Goal: Information Seeking & Learning: Learn about a topic

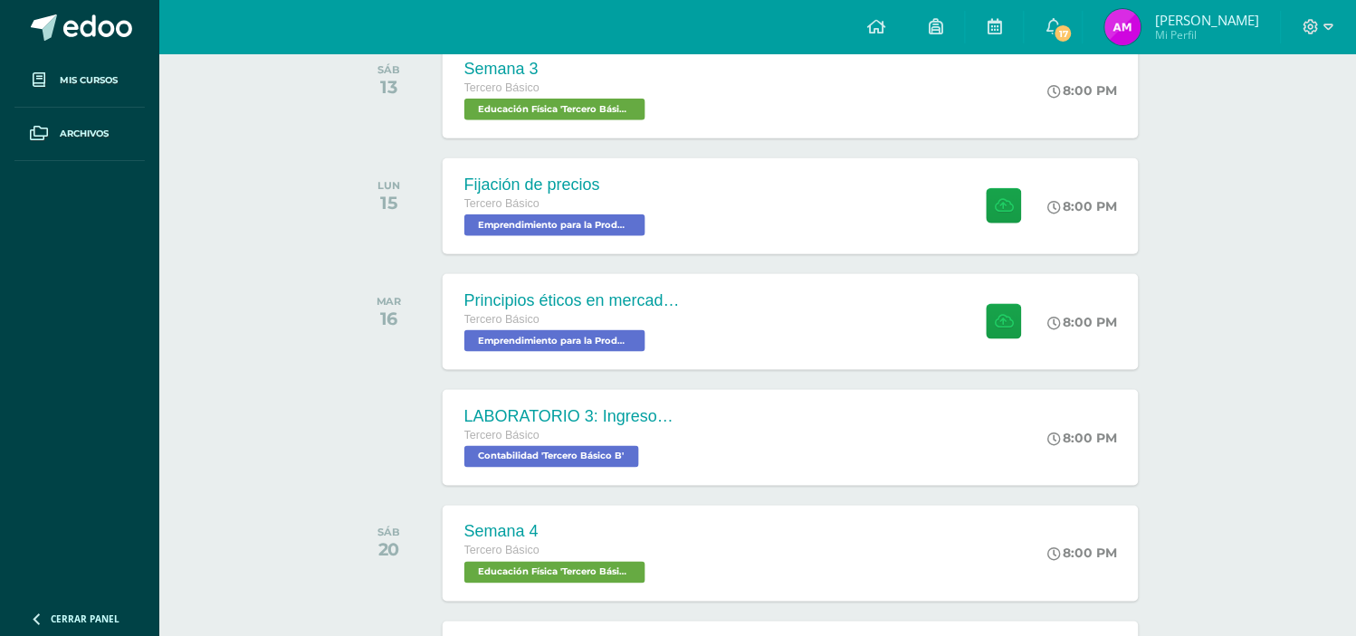
scroll to position [328, 0]
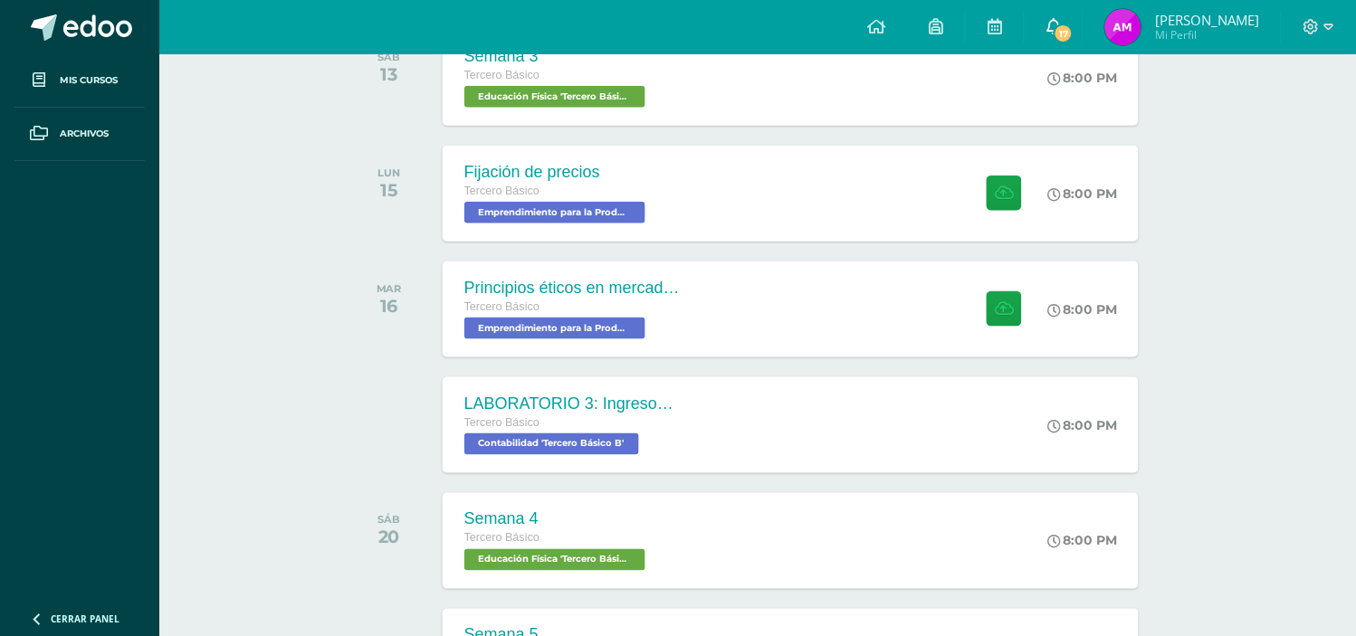
click at [1057, 51] on link "17" at bounding box center [1054, 27] width 58 height 54
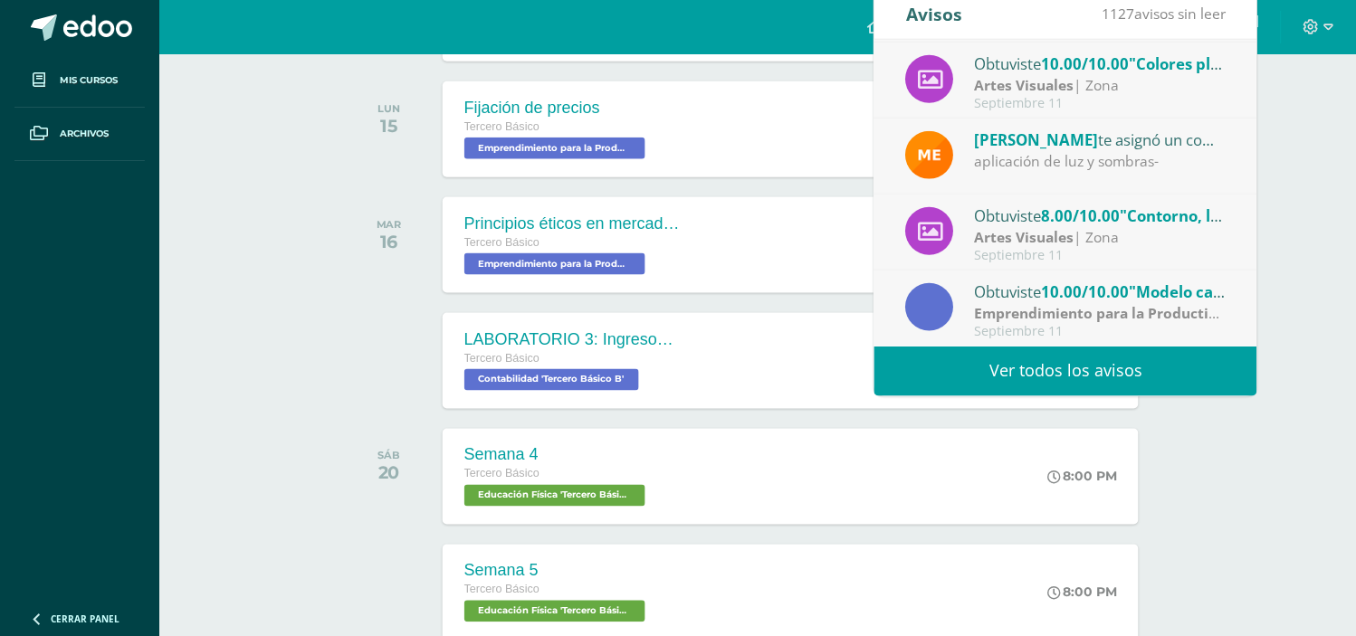
scroll to position [393, 0]
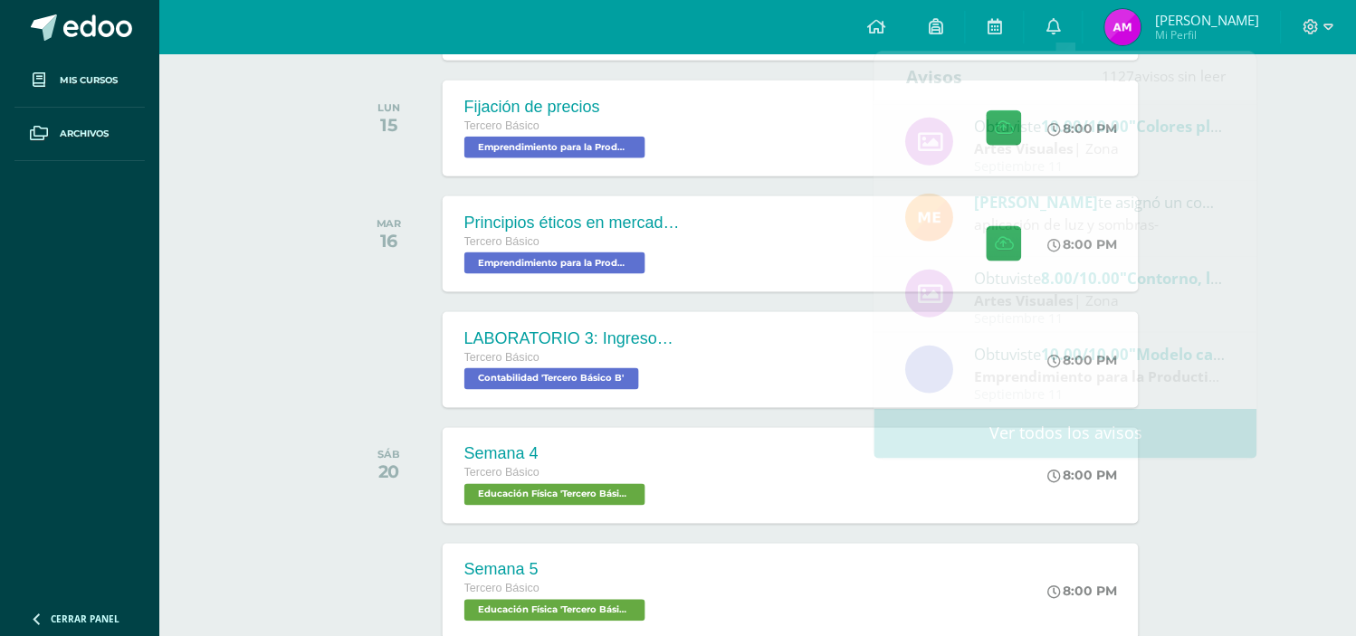
click at [1287, 218] on div "Actividades recientes y próximas Tablero Pendientes de entrega Entregadas todas…" at bounding box center [757, 412] width 1197 height 1503
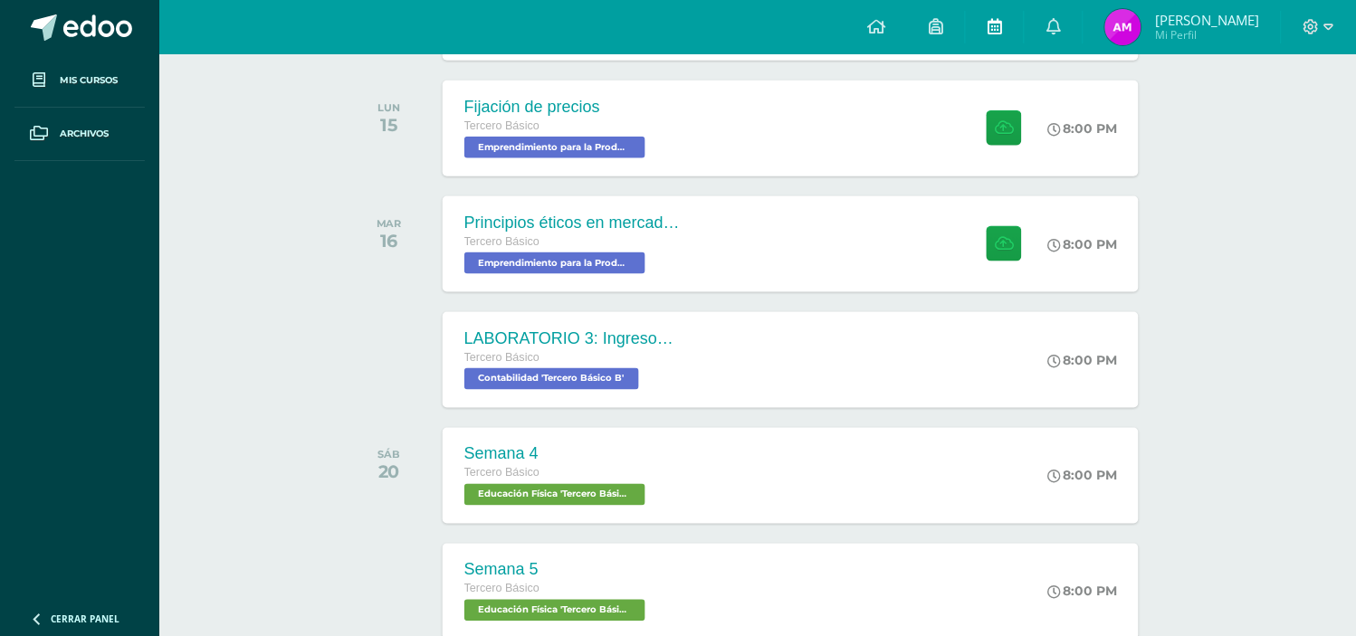
click at [994, 21] on link at bounding box center [995, 27] width 58 height 54
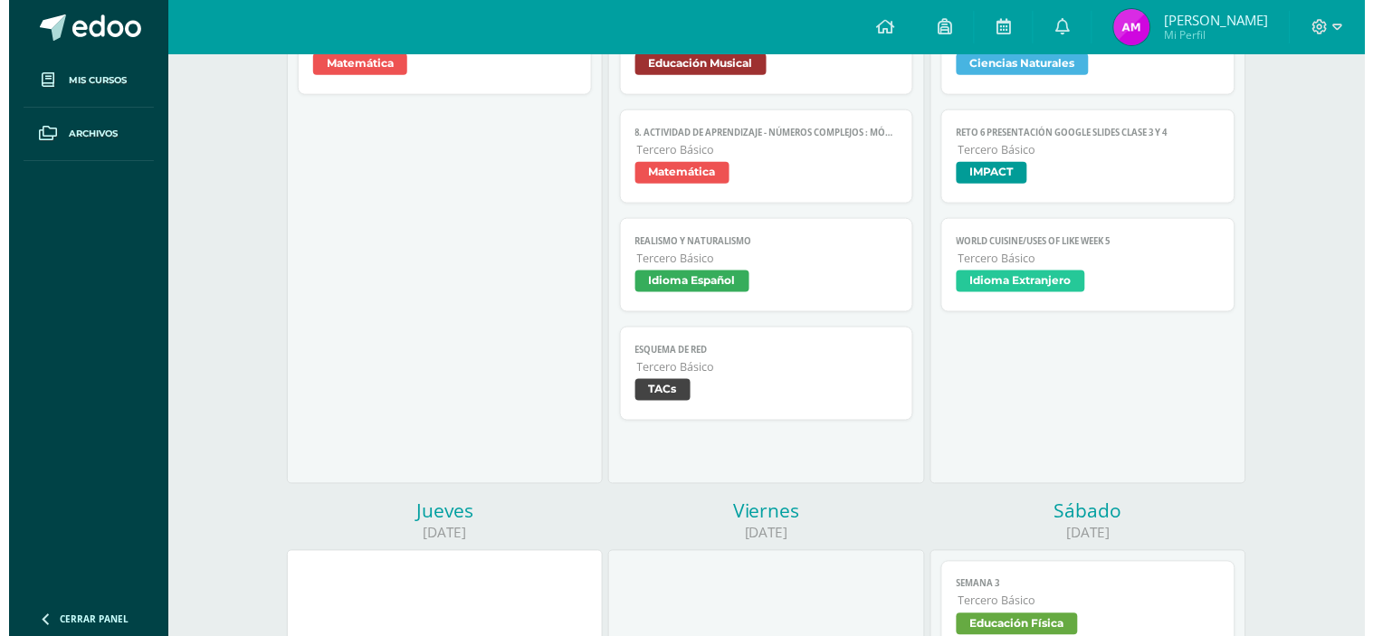
scroll to position [350, 0]
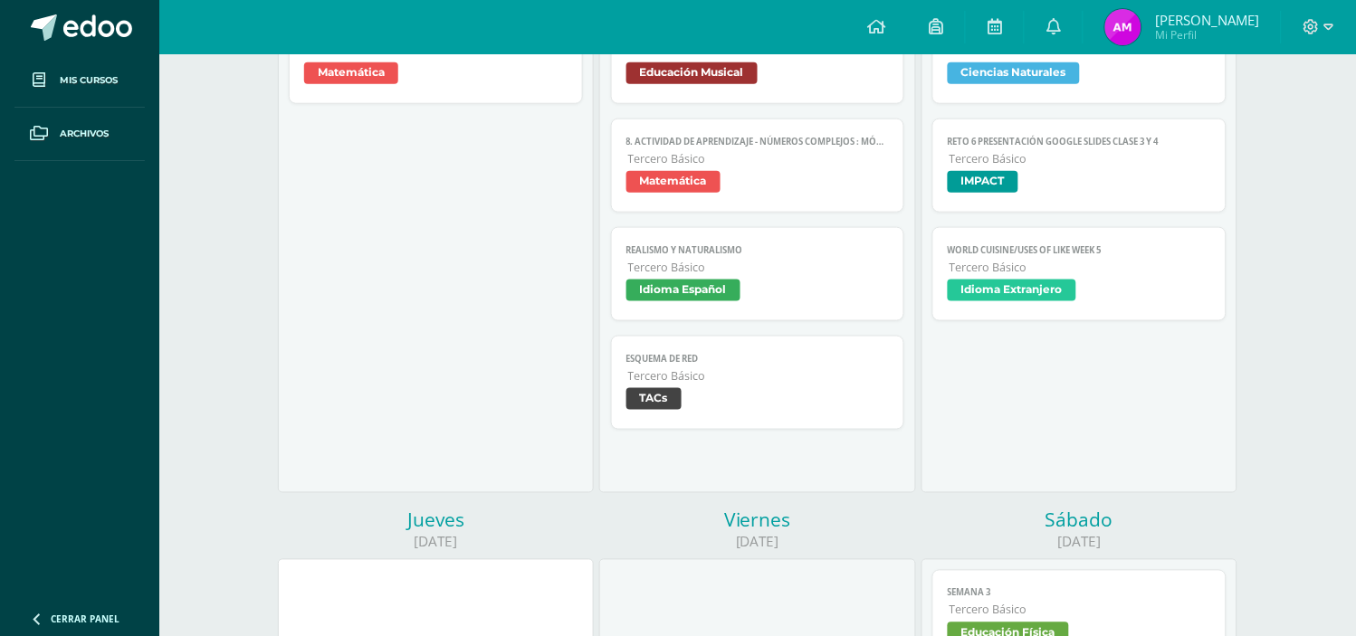
click at [1033, 301] on span "Idioma Extranjero" at bounding box center [1012, 291] width 129 height 22
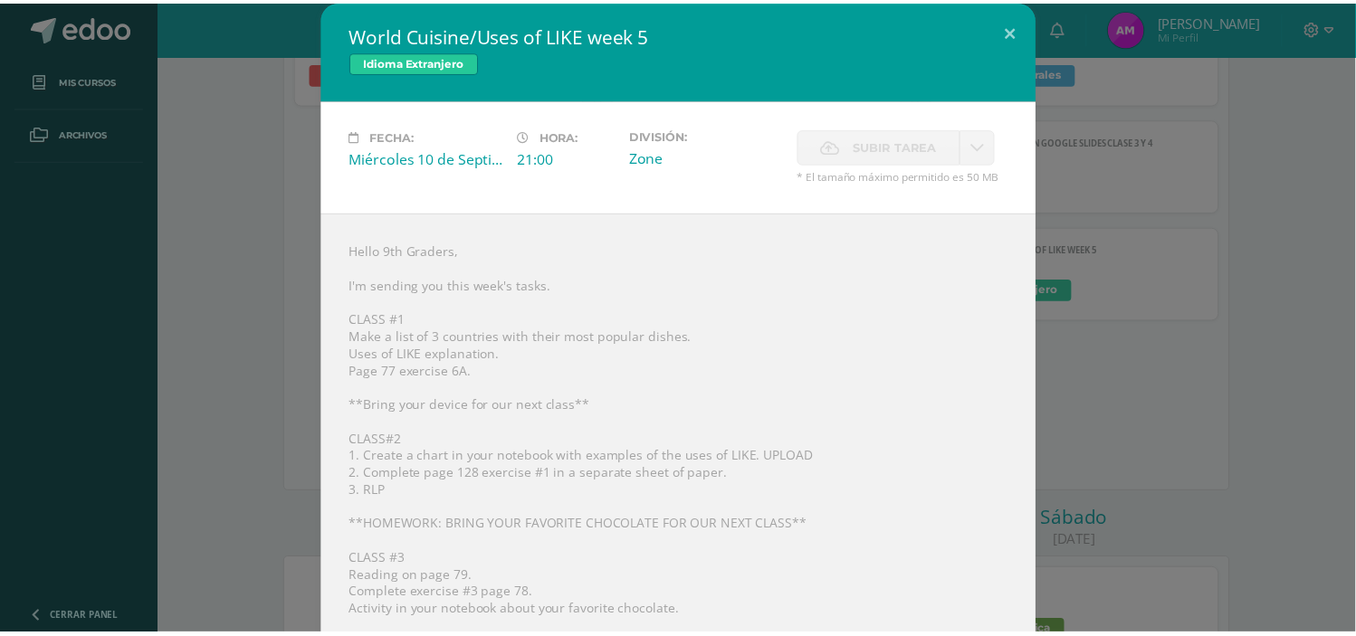
scroll to position [279, 0]
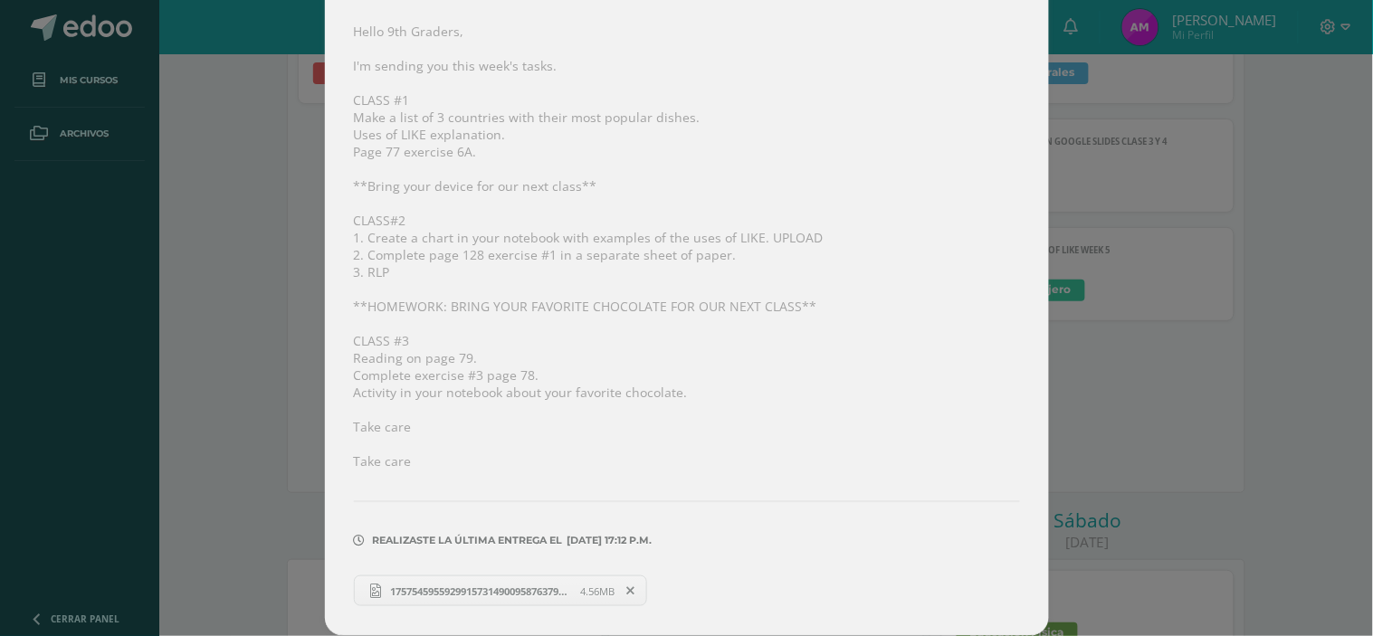
click at [552, 585] on span "17575459559299157314900958763792.jpg" at bounding box center [480, 592] width 199 height 14
click at [1083, 264] on div "World Cuisine/Uses of LIKE week 5 Idioma Extranjero Fecha: [DATE] Hora: 21:00 D…" at bounding box center [686, 208] width 1359 height 856
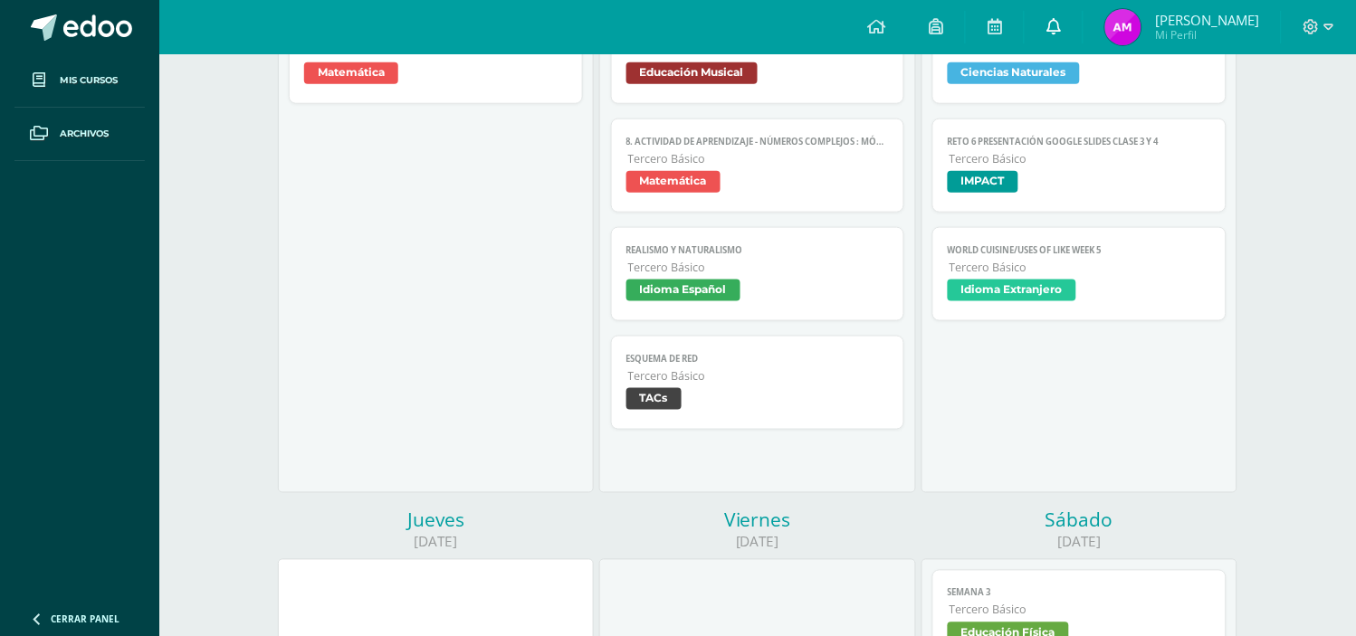
click at [1074, 14] on link at bounding box center [1054, 27] width 58 height 54
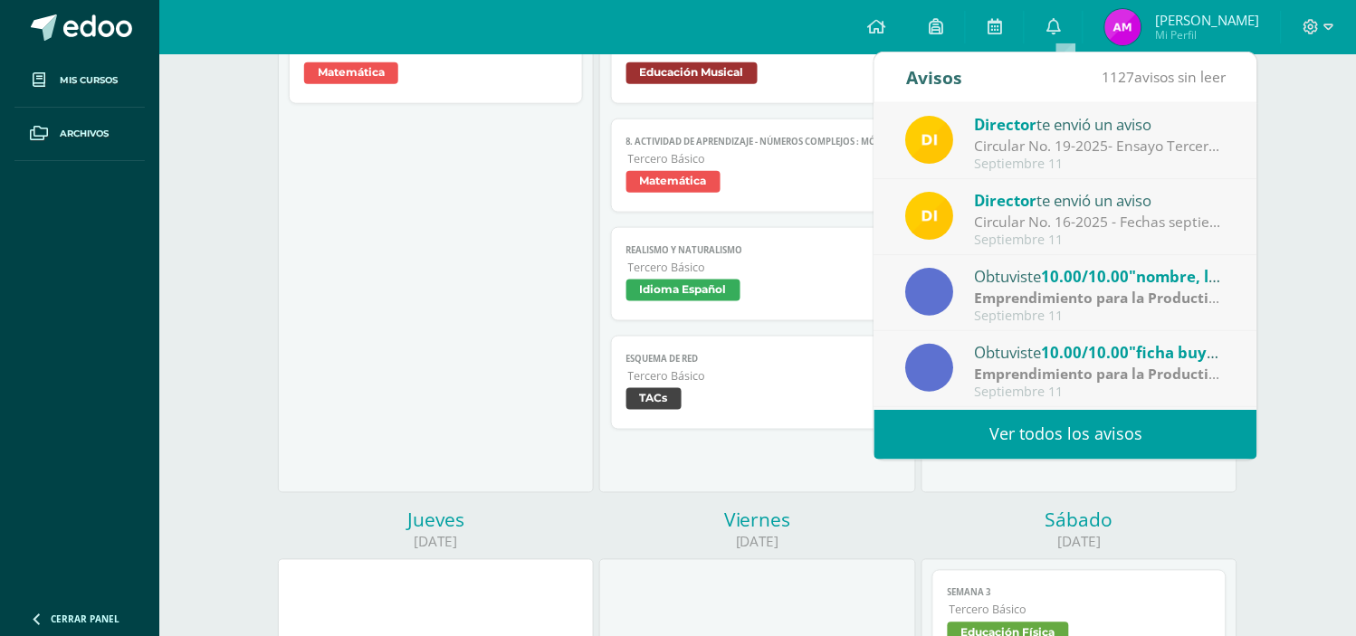
click at [996, 417] on link "Ver todos los avisos" at bounding box center [1065, 435] width 383 height 50
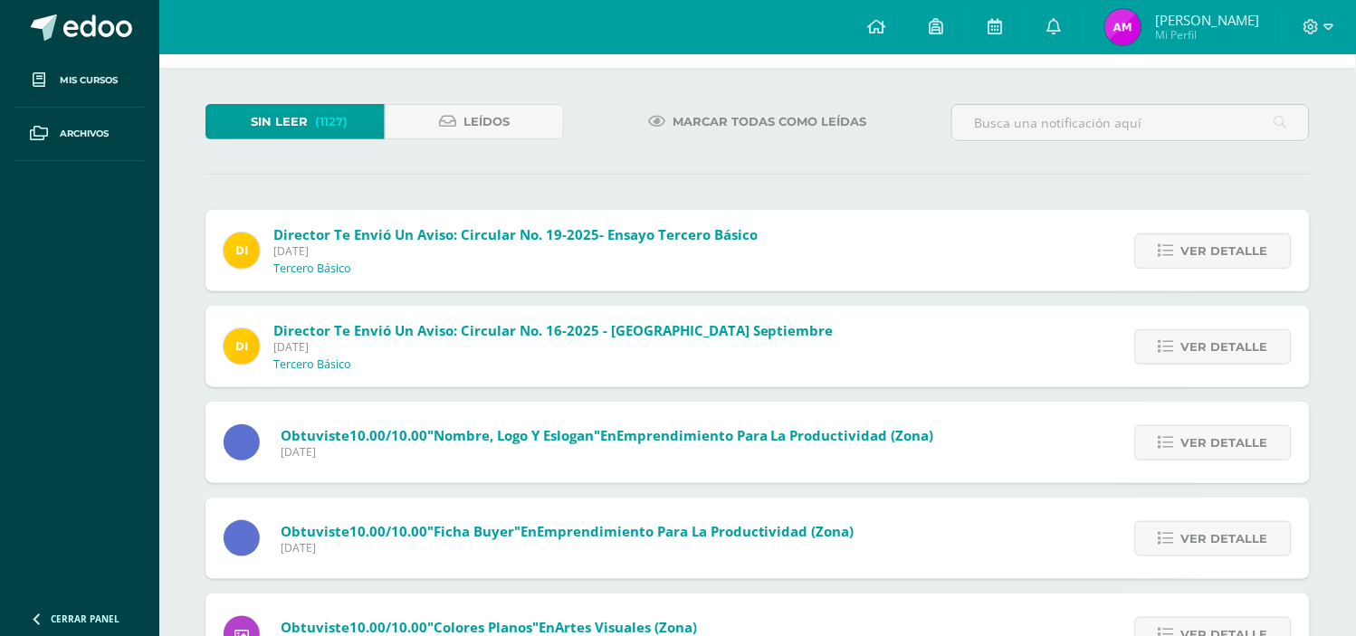
scroll to position [71, 0]
click at [1224, 362] on span "Ver detalle" at bounding box center [1224, 345] width 87 height 33
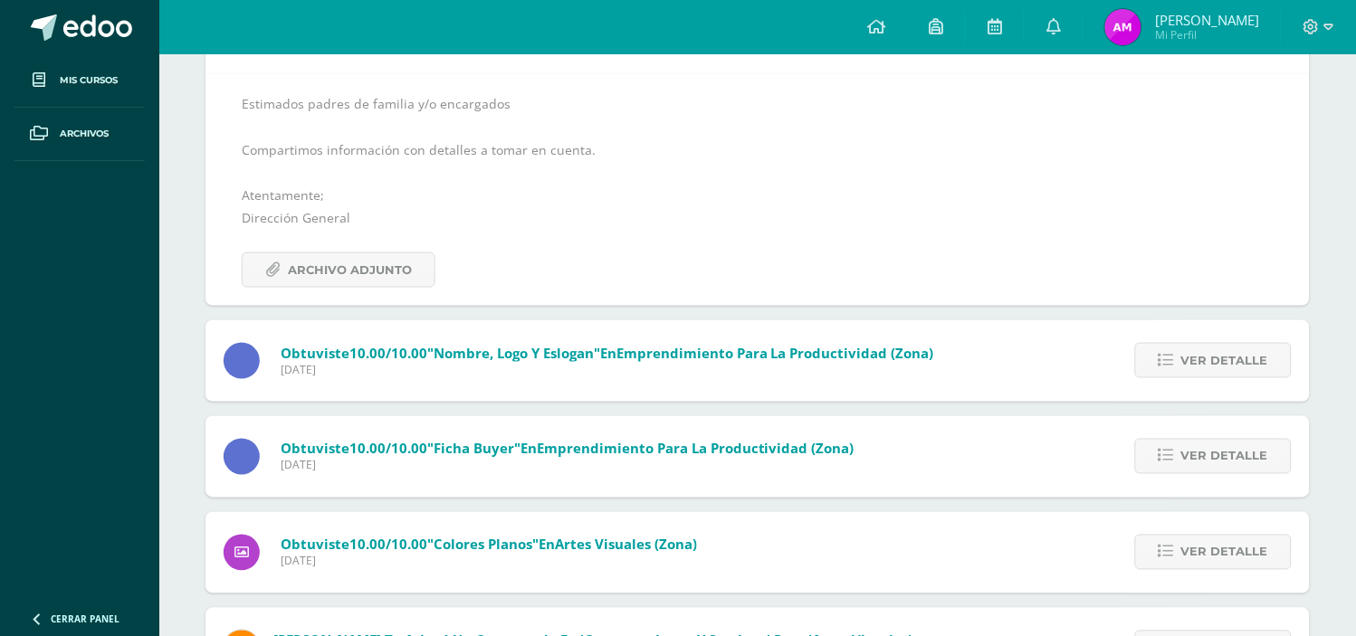
scroll to position [385, 0]
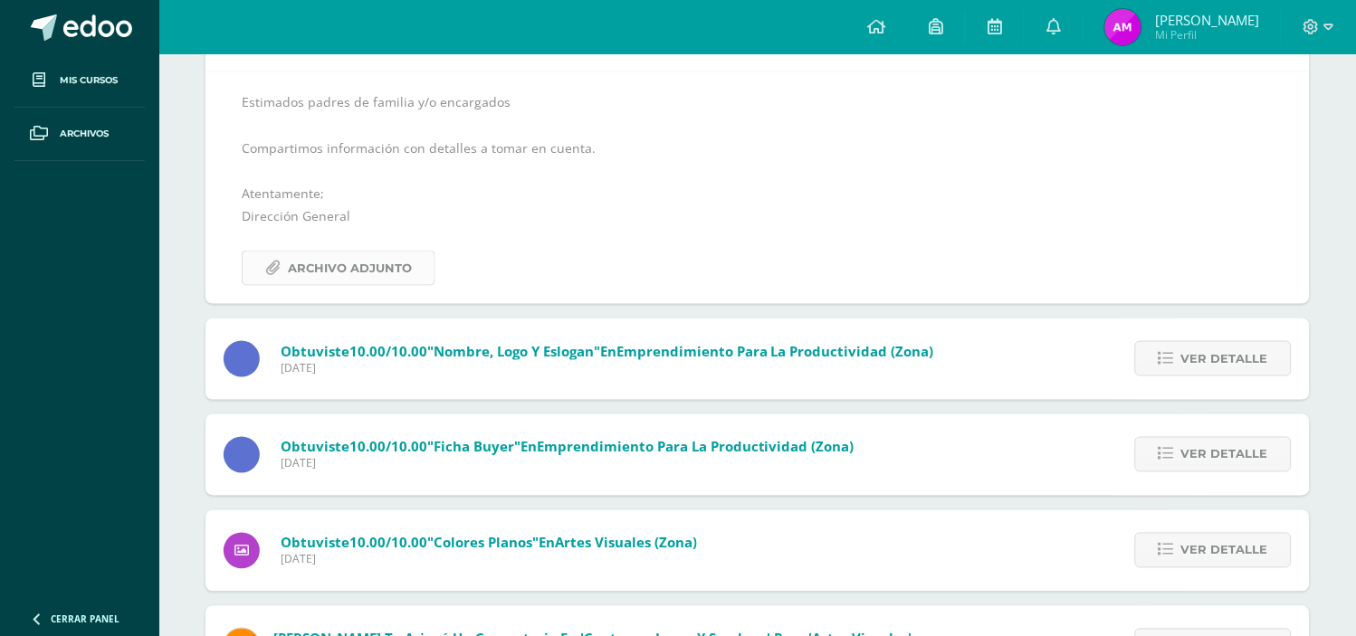
click at [395, 285] on span "Archivo Adjunto" at bounding box center [350, 268] width 124 height 33
